Goal: Navigation & Orientation: Find specific page/section

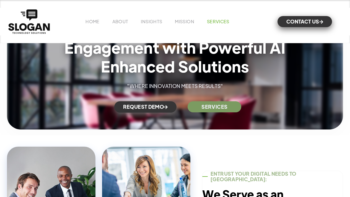
scroll to position [92, 0]
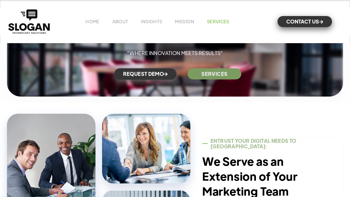
click at [215, 22] on link "SERVICES" at bounding box center [218, 22] width 22 height 6
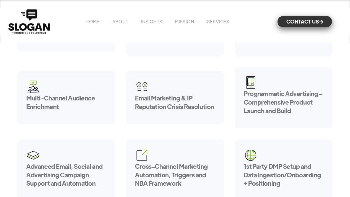
scroll to position [146, 0]
